Goal: Navigation & Orientation: Find specific page/section

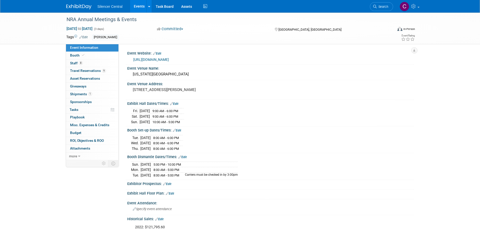
click at [80, 8] on img at bounding box center [78, 6] width 25 height 5
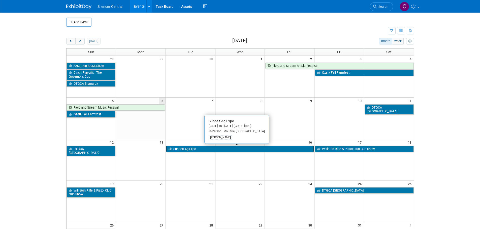
click at [211, 148] on link "Sunbelt Ag Expo" at bounding box center [240, 149] width 148 height 7
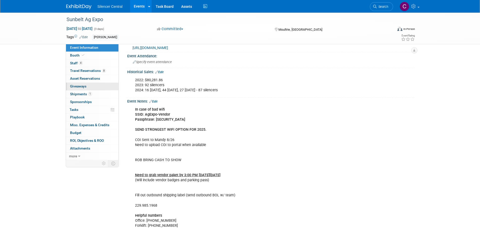
scroll to position [50, 0]
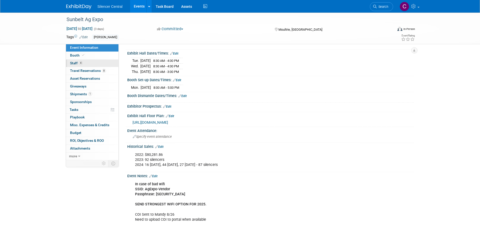
click at [86, 64] on link "4 Staff 4" at bounding box center [92, 64] width 52 height 8
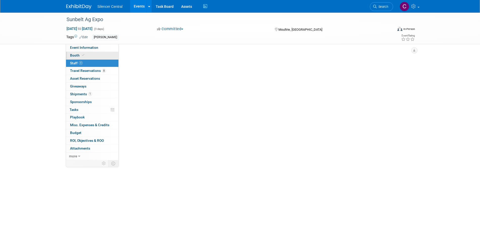
scroll to position [0, 0]
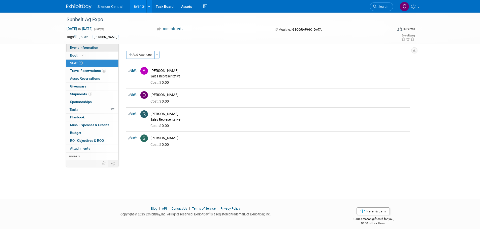
click at [92, 46] on span "Event Information" at bounding box center [84, 48] width 28 height 4
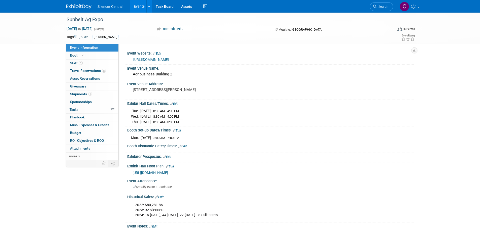
click at [82, 7] on img at bounding box center [78, 6] width 25 height 5
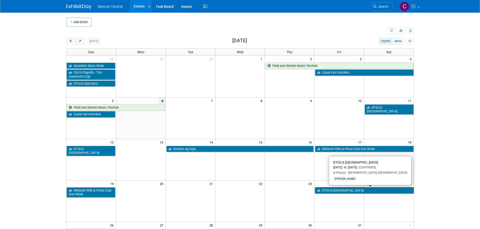
click at [344, 192] on link "DTGCA [GEOGRAPHIC_DATA]" at bounding box center [364, 191] width 98 height 7
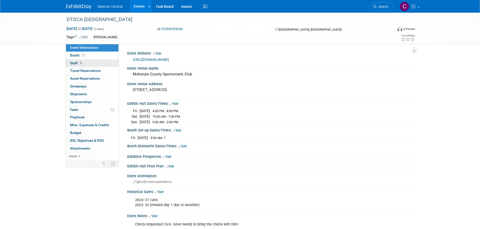
click at [89, 63] on link "2 Staff 2" at bounding box center [92, 64] width 52 height 8
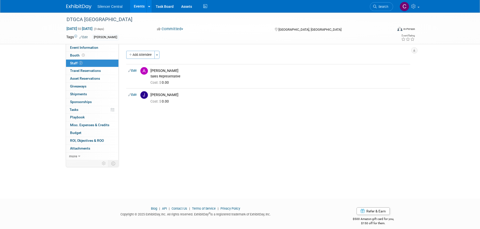
click at [76, 6] on img at bounding box center [78, 6] width 25 height 5
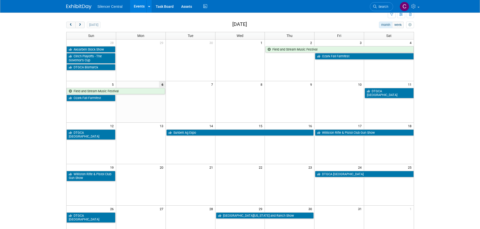
scroll to position [25, 0]
